Goal: Find specific page/section: Find specific page/section

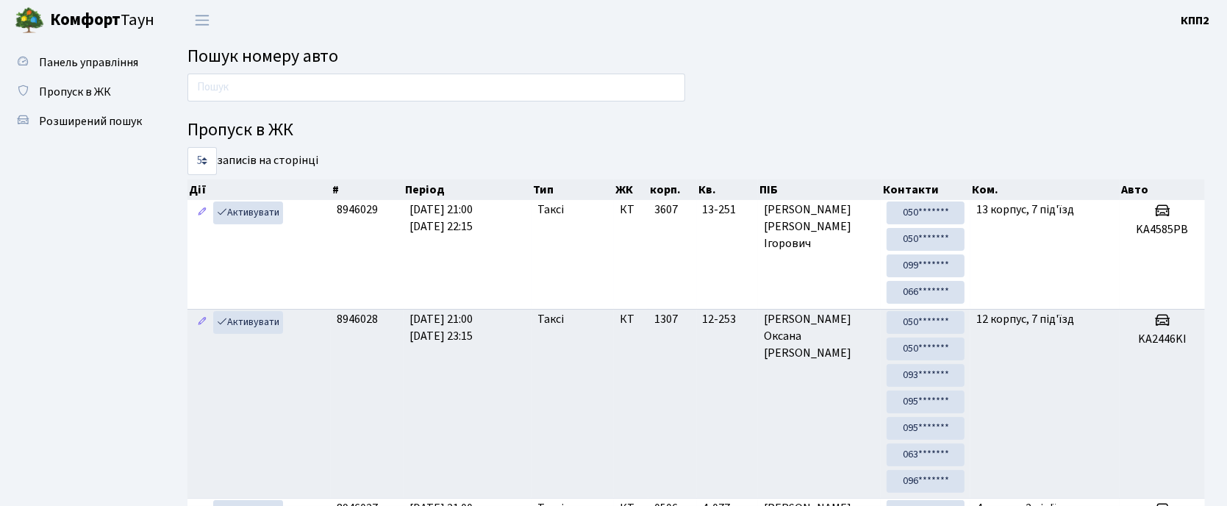
click at [54, 268] on ul "Панель управління Пропуск в ЖК Розширений пошук" at bounding box center [80, 462] width 147 height 829
click at [271, 74] on input "text" at bounding box center [436, 88] width 498 height 28
type input "8"
